Goal: Information Seeking & Learning: Learn about a topic

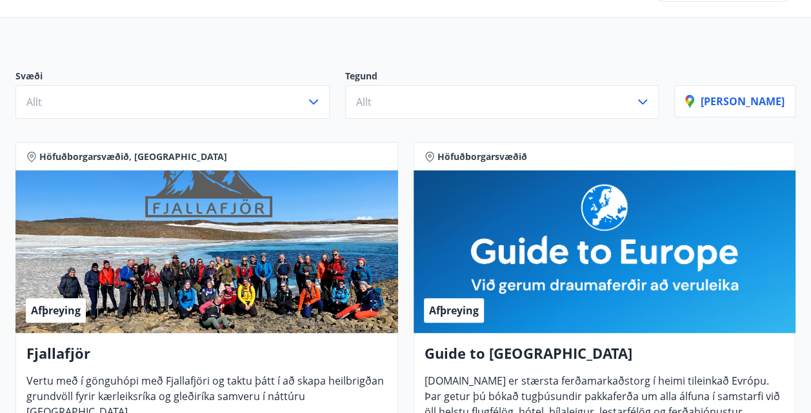
scroll to position [96, 0]
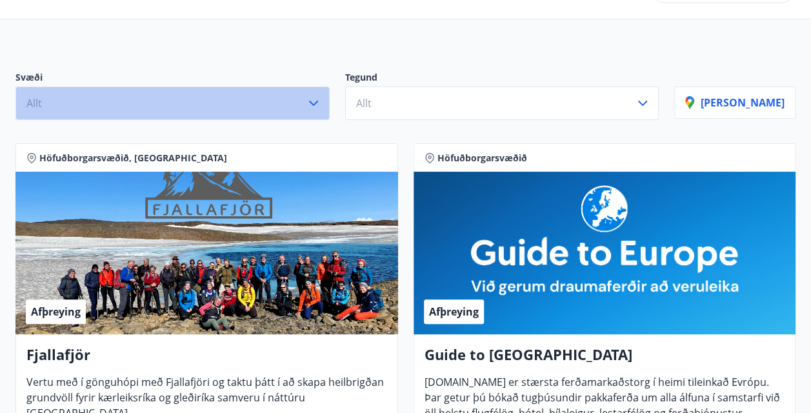
click at [327, 112] on button "Allt" at bounding box center [172, 103] width 314 height 34
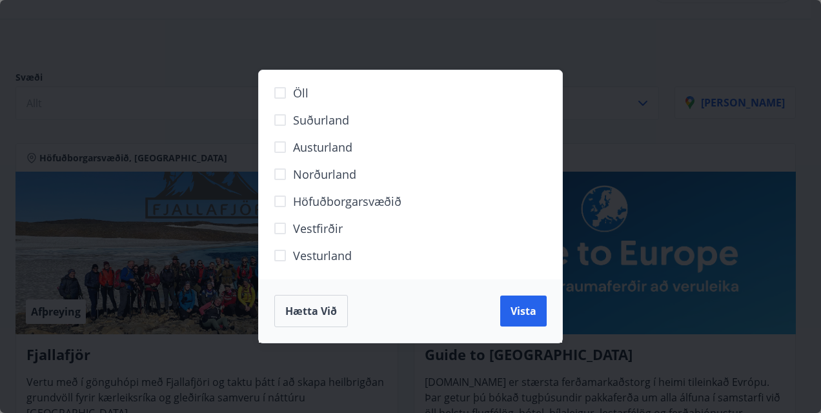
click at [429, 40] on div "Öll Suðurland [GEOGRAPHIC_DATA] Norðurland Höfuðborgarsvæðið [GEOGRAPHIC_DATA] …" at bounding box center [410, 206] width 821 height 413
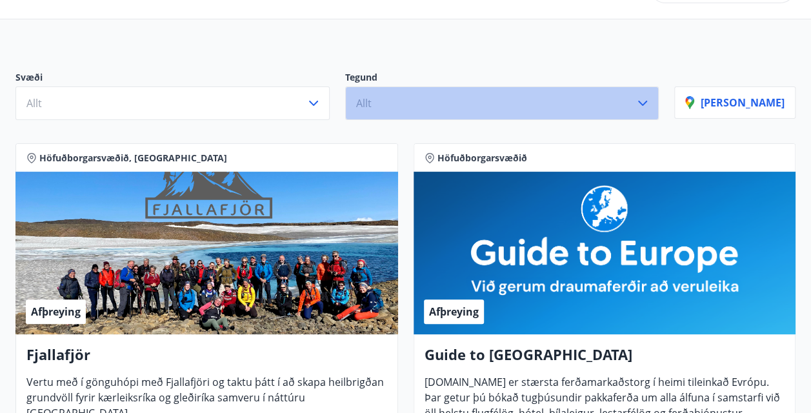
click at [651, 103] on icon "button" at bounding box center [642, 103] width 15 height 15
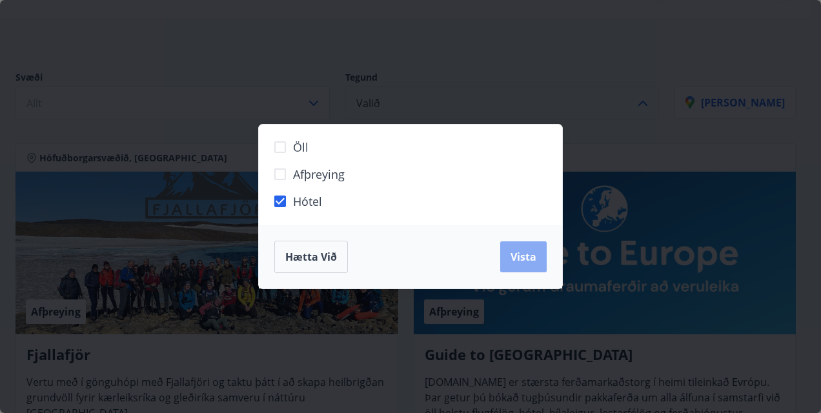
click at [513, 253] on span "Vista" at bounding box center [524, 257] width 26 height 14
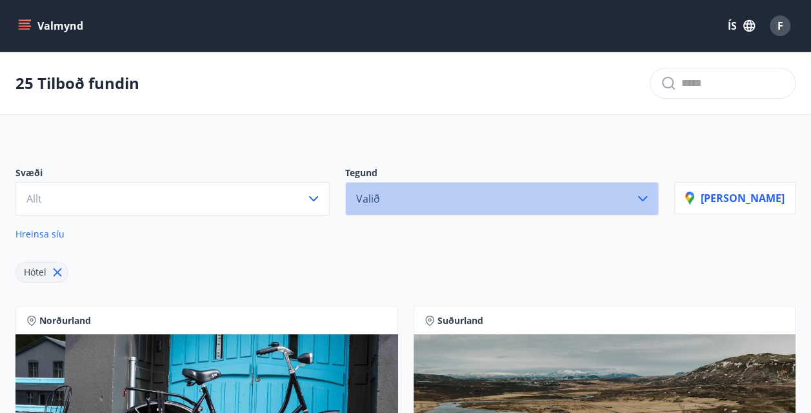
click at [443, 190] on button "Valið" at bounding box center [502, 199] width 314 height 34
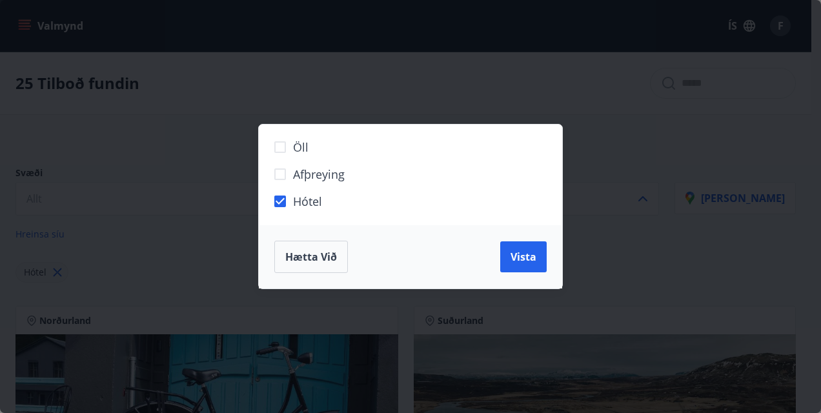
click at [328, 173] on span "Afþreying" at bounding box center [319, 174] width 52 height 17
click at [519, 253] on span "Vista" at bounding box center [524, 257] width 26 height 14
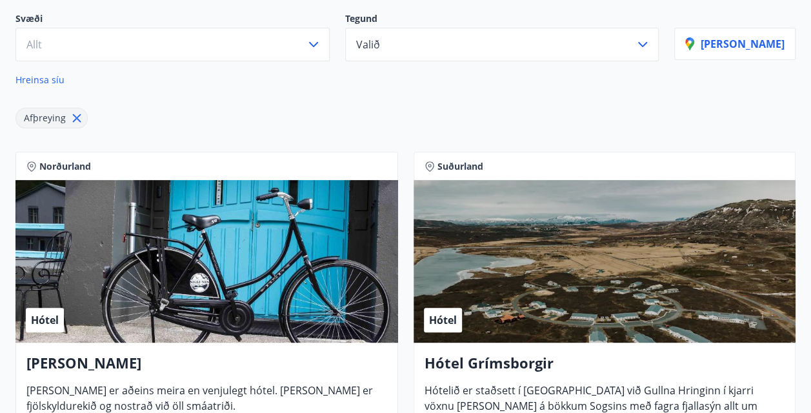
scroll to position [148, 0]
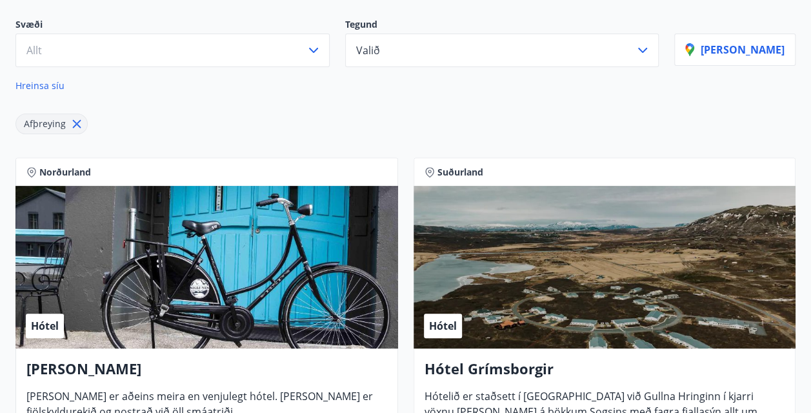
click at [374, 81] on div "Hreinsa síu" at bounding box center [344, 82] width 659 height 31
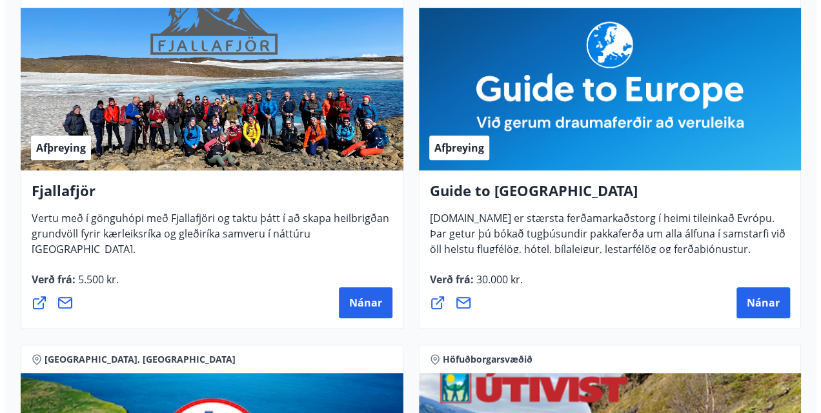
scroll to position [325, 0]
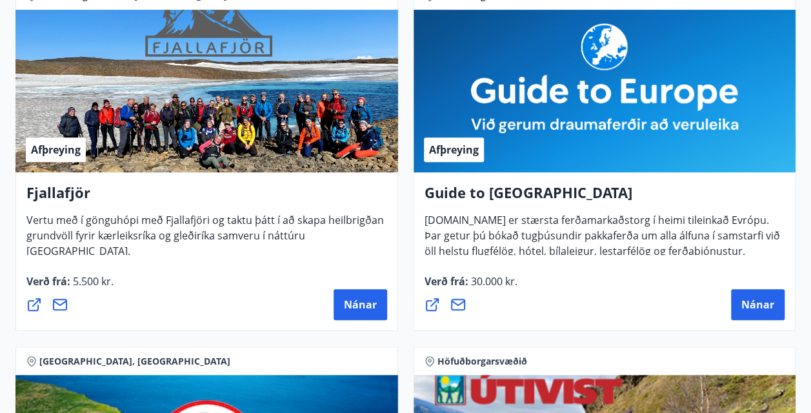
drag, startPoint x: 749, startPoint y: 301, endPoint x: 558, endPoint y: 292, distance: 191.9
click at [558, 292] on div "Nánar" at bounding box center [605, 304] width 361 height 31
drag, startPoint x: 758, startPoint y: 304, endPoint x: 554, endPoint y: 305, distance: 203.3
click at [554, 306] on div "Nánar" at bounding box center [605, 304] width 361 height 31
click at [745, 298] on span "Nánar" at bounding box center [758, 305] width 33 height 14
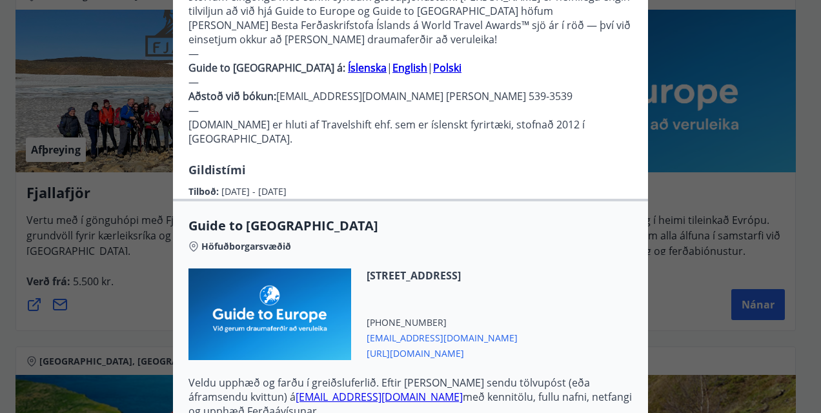
scroll to position [387, 0]
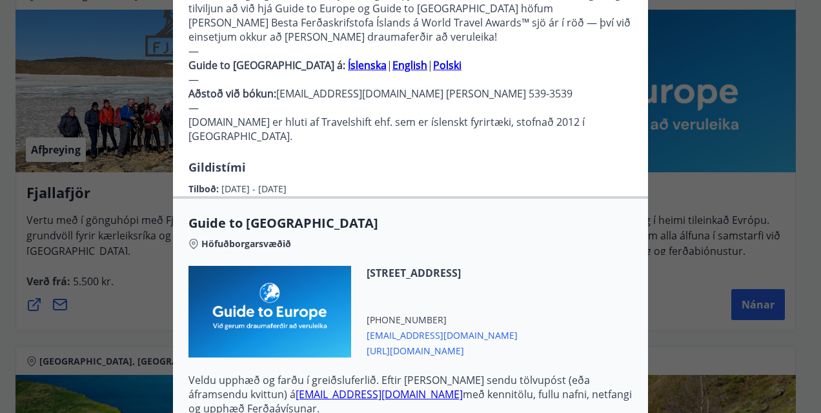
click at [442, 342] on span "[URL][DOMAIN_NAME]" at bounding box center [442, 349] width 151 height 15
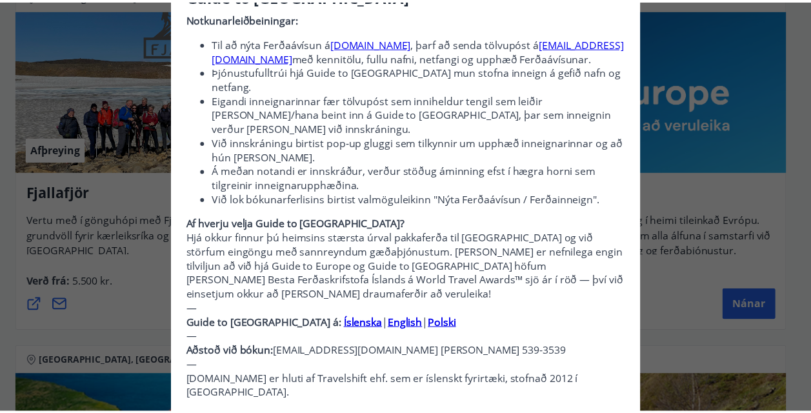
scroll to position [0, 0]
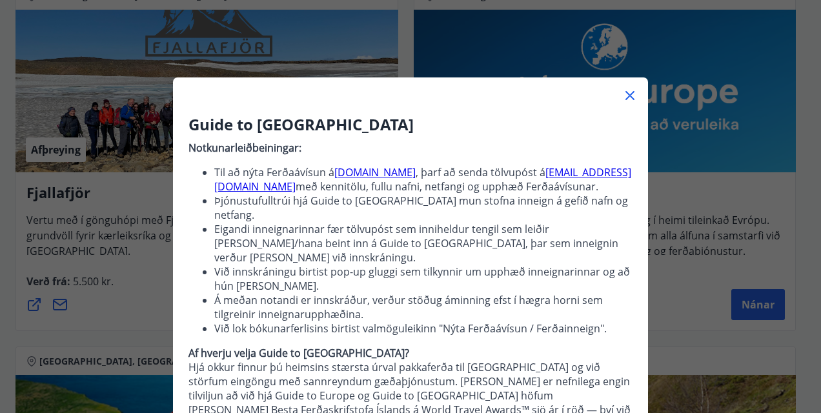
click at [622, 92] on icon at bounding box center [629, 95] width 15 height 15
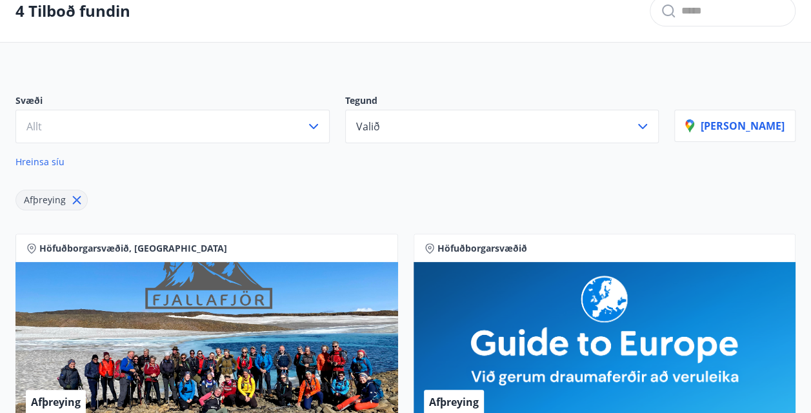
scroll to position [65, 0]
